Goal: Transaction & Acquisition: Purchase product/service

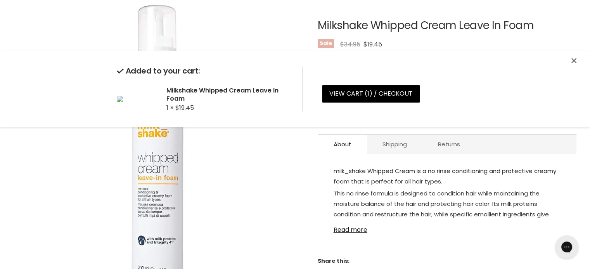
scroll to position [116, 0]
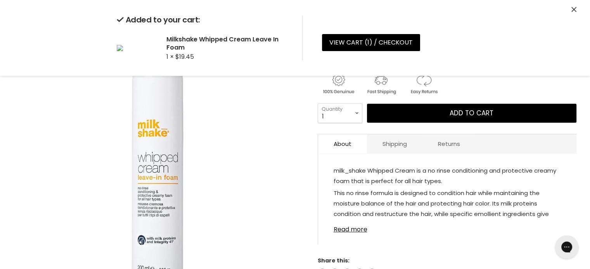
click at [275, 187] on img "Milkshake Whipped Cream Leave In Foam image. Click or Scroll to Zoom." at bounding box center [159, 145] width 290 height 290
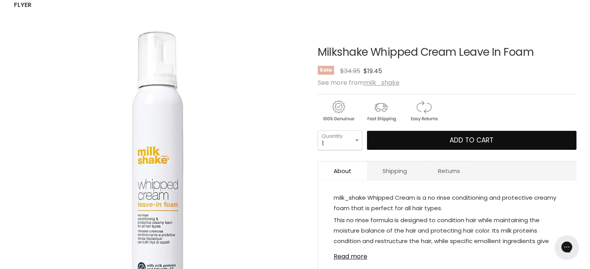
scroll to position [0, 0]
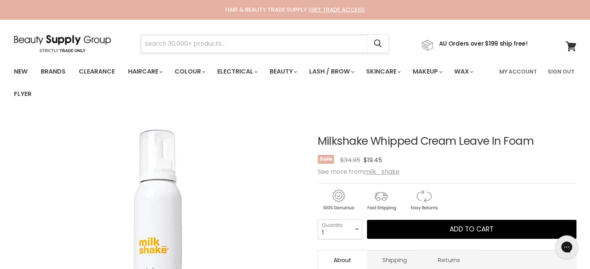
paste input "Pure Flourish Leave-In Treatment"
type input "Pure Flourish Leave-In Treatment"
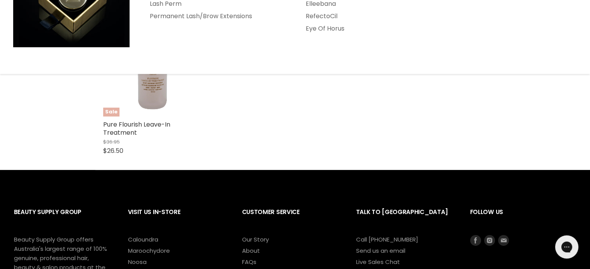
scroll to position [194, 0]
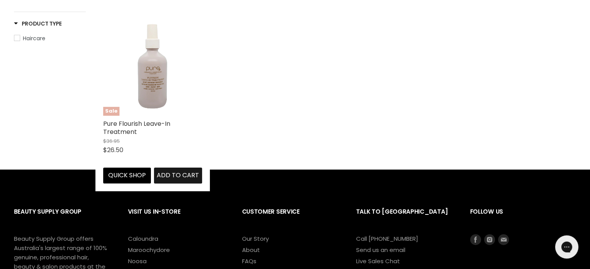
click at [165, 178] on span "Add to cart" at bounding box center [178, 175] width 42 height 9
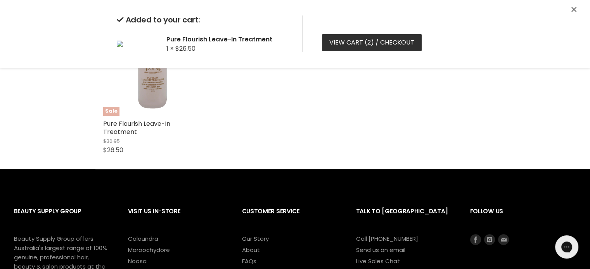
click at [346, 43] on link "View cart ( 2 ) / Checkout" at bounding box center [372, 42] width 100 height 17
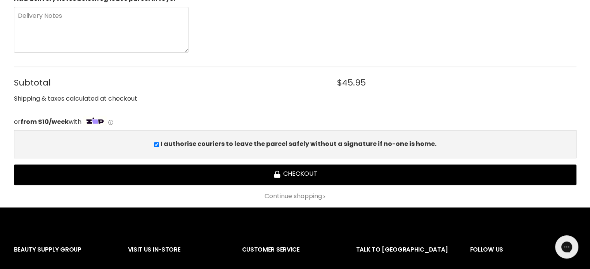
scroll to position [310, 0]
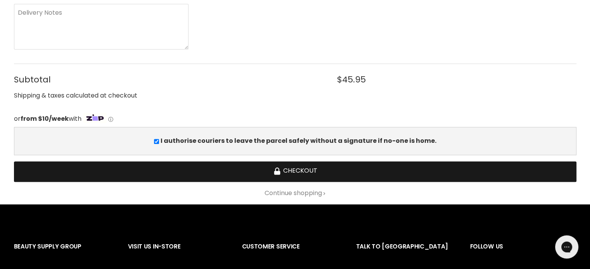
click at [321, 168] on button "Checkout" at bounding box center [295, 172] width 562 height 21
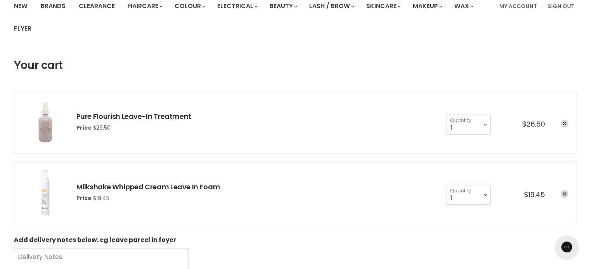
scroll to position [116, 0]
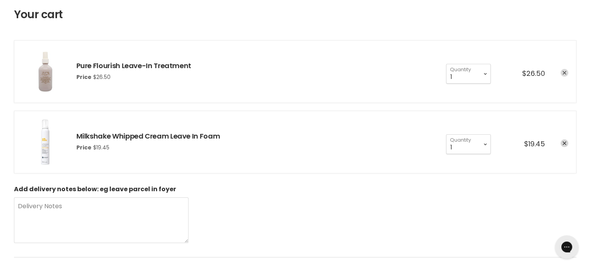
click at [563, 70] on link "remove Pure Flourish Leave-In Treatment" at bounding box center [564, 73] width 8 height 8
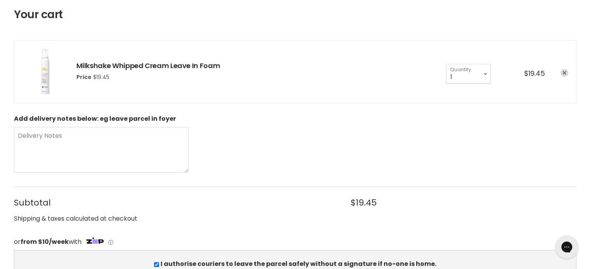
click at [565, 73] on icon "remove Milkshake Whipped Cream Leave In Foam" at bounding box center [564, 73] width 4 height 4
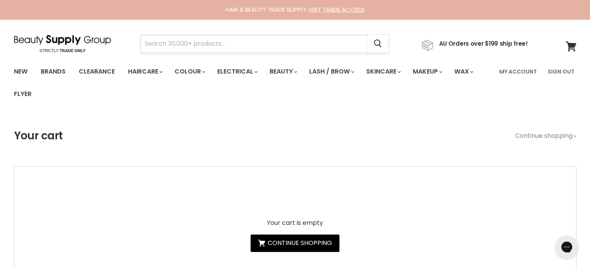
paste input "Jeval Argan Oil & Hemp Seed Smooth It"
type input "Jeval Argan Oil & Hemp Seed Smooth It"
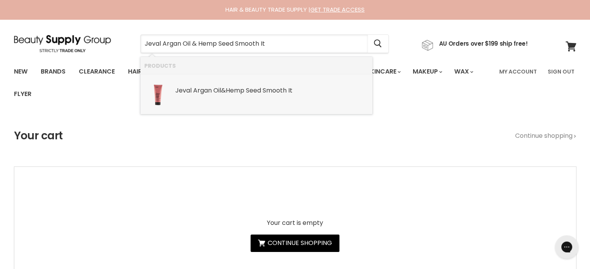
click at [278, 93] on b "Smooth" at bounding box center [274, 90] width 24 height 9
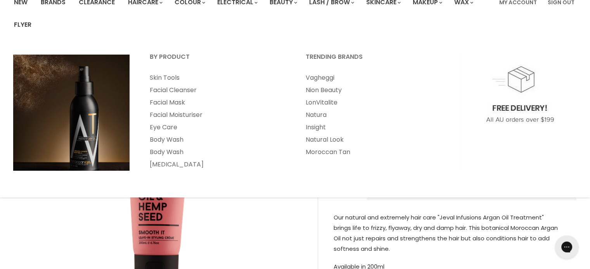
scroll to position [78, 0]
